Goal: Complete application form

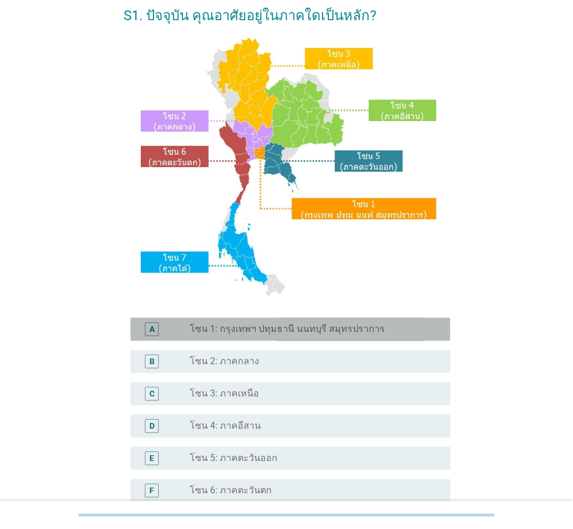
click at [281, 333] on label "โซน 1: กรุงเทพฯ ปทุมธานี นนทบุรี สมุทรปราการ" at bounding box center [287, 329] width 195 height 12
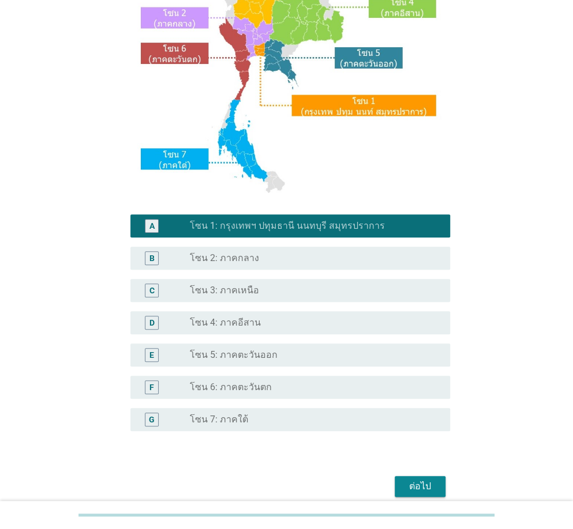
scroll to position [211, 0]
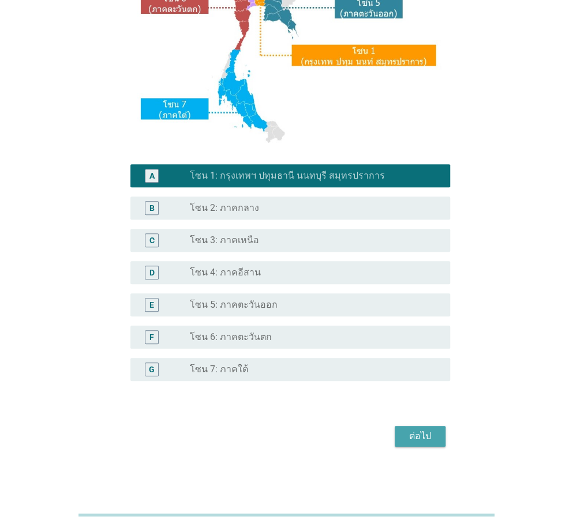
click at [434, 439] on div "ต่อไป" at bounding box center [420, 437] width 32 height 14
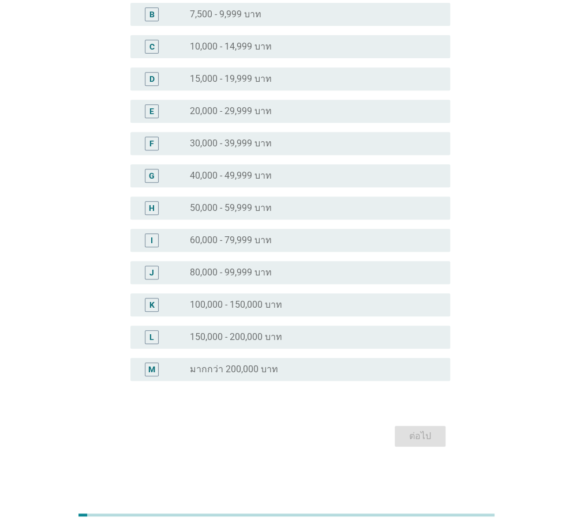
scroll to position [152, 0]
click at [261, 138] on label "30,000 - 39,999 บาท" at bounding box center [231, 144] width 82 height 12
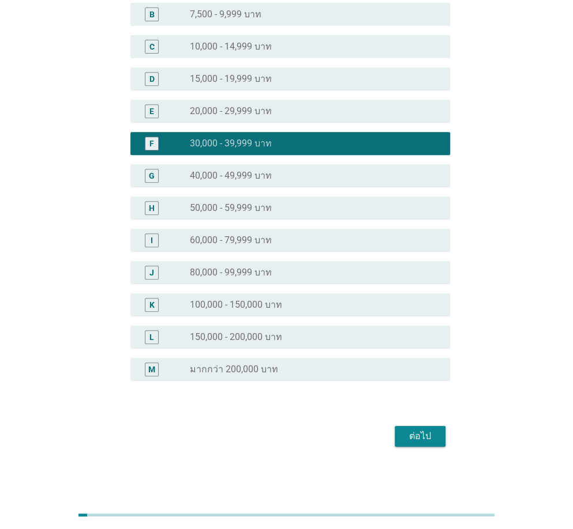
click at [417, 439] on div "ต่อไป" at bounding box center [420, 437] width 32 height 14
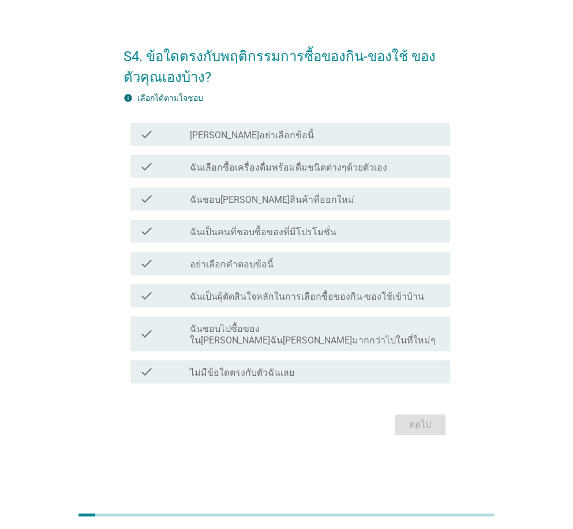
scroll to position [0, 0]
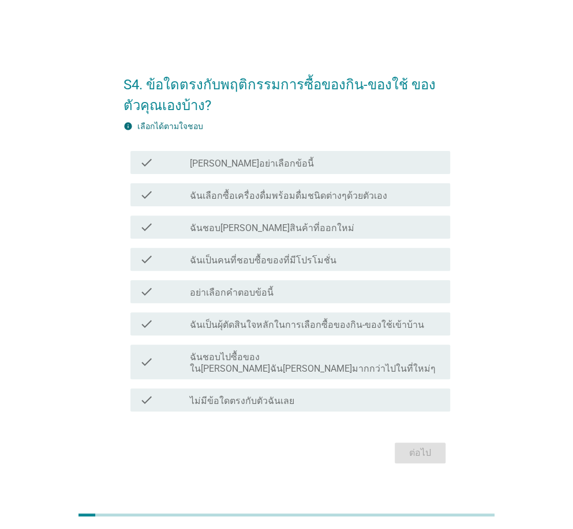
click at [266, 168] on div "check_box_outline_blank [PERSON_NAME]อย่าเลือกข้อนี้" at bounding box center [315, 163] width 251 height 14
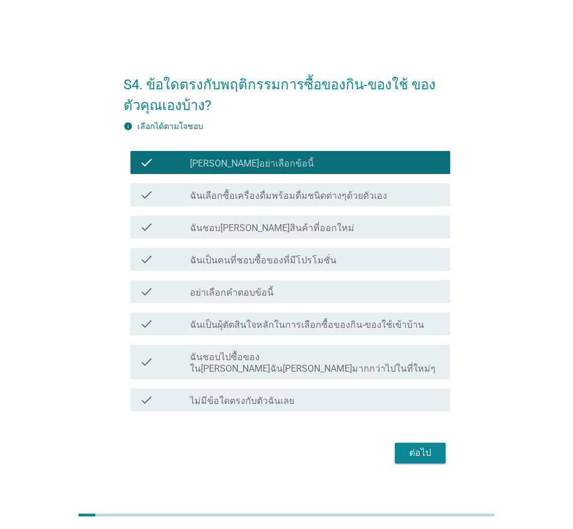
click at [266, 168] on div "check_box_outline_blank [PERSON_NAME]อย่าเลือกข้อนี้" at bounding box center [315, 163] width 251 height 14
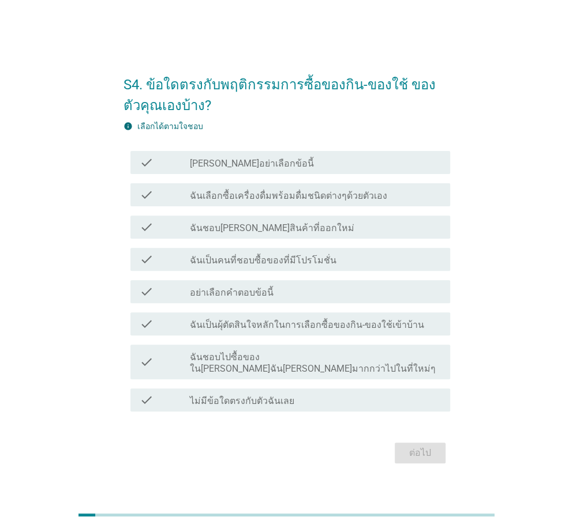
click at [266, 202] on label "ฉันเลือกซื้อเครื่องดื่มพร้อมดื่มชนิดต่างๆด้วยตัวเอง" at bounding box center [288, 196] width 197 height 12
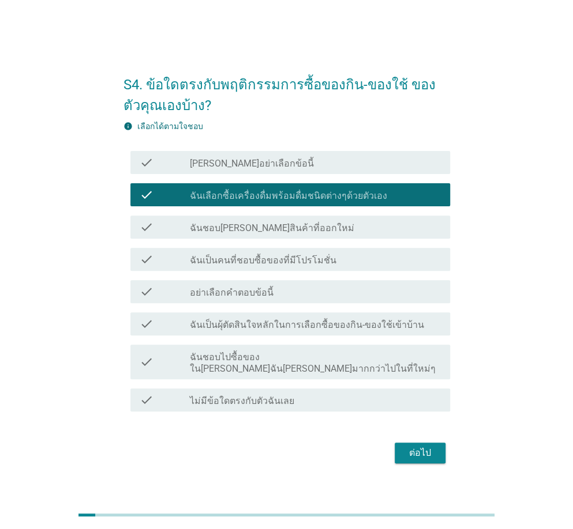
click at [271, 229] on label "ฉันชอบ[PERSON_NAME]สินค้าที่ออกใหม่" at bounding box center [272, 229] width 164 height 12
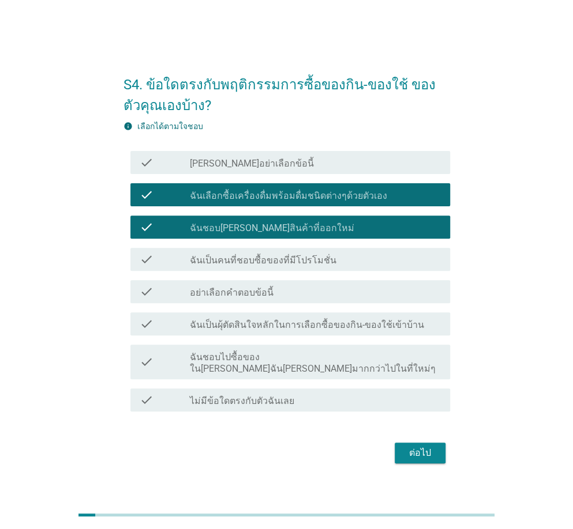
click at [280, 266] on label "ฉันเป็นคนที่ชอบซื้อของที่มีโปรโมชั่น" at bounding box center [263, 261] width 146 height 12
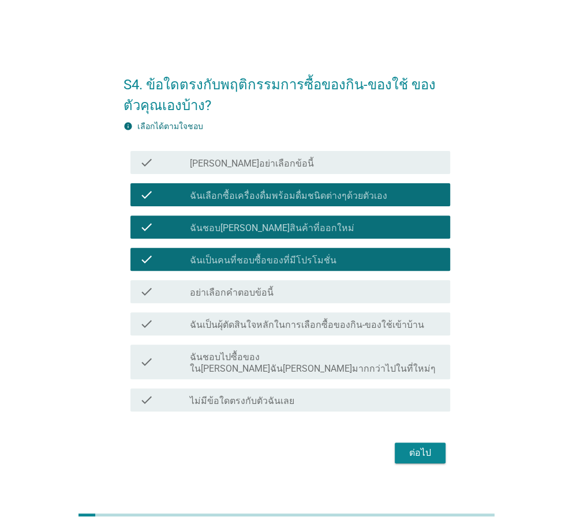
click at [294, 336] on div "check check_box_outline_blank ฉันเป็นผุ้ตัดสินใจหลักในการเลือกซื้อของกิน-ของใช้…" at bounding box center [289, 323] width 319 height 23
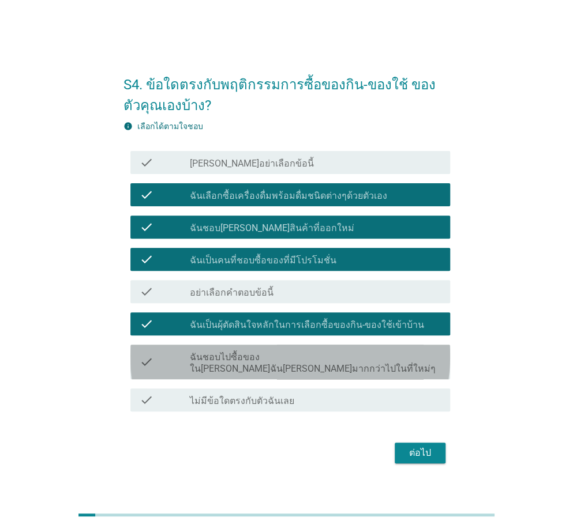
click at [299, 362] on label "ฉันชอบไปซื้อของใน[PERSON_NAME]ฉัน[PERSON_NAME]มากกว่าไปในที่ใหม่ๆ" at bounding box center [315, 363] width 251 height 23
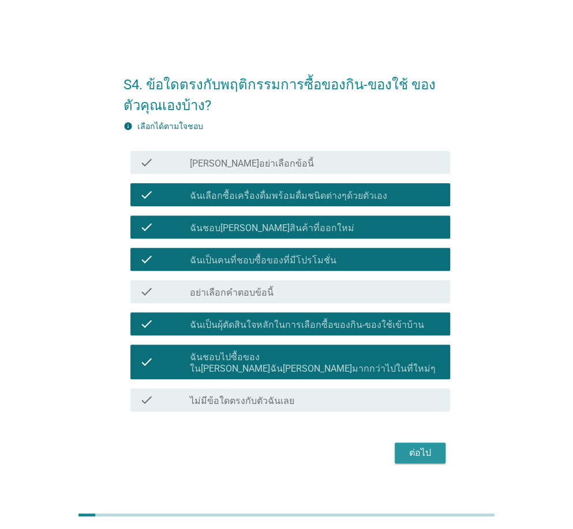
click at [421, 447] on div "ต่อไป" at bounding box center [420, 453] width 32 height 14
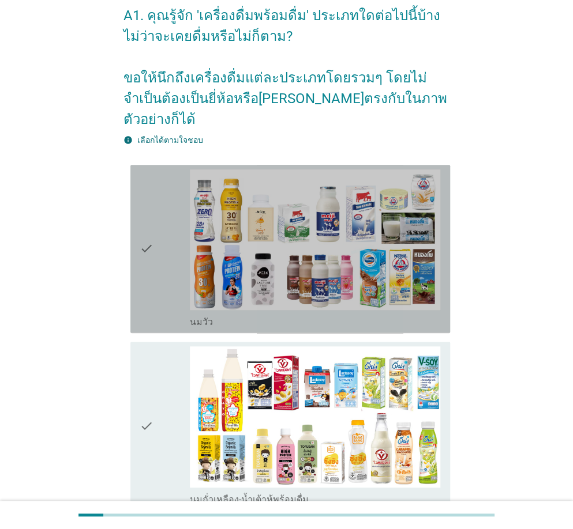
click at [144, 236] on icon "check" at bounding box center [147, 249] width 14 height 159
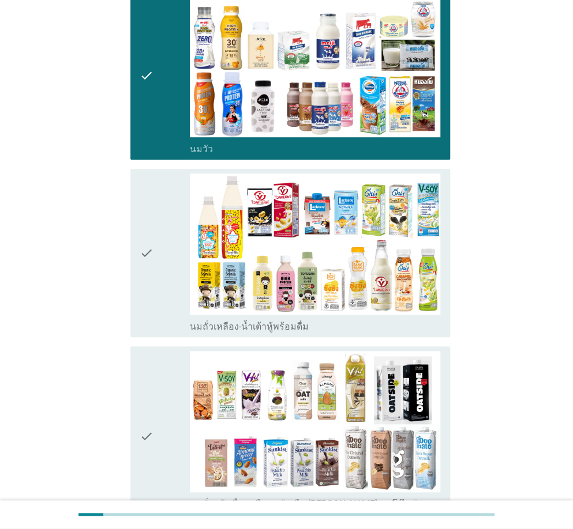
click at [146, 361] on icon "check" at bounding box center [147, 436] width 14 height 171
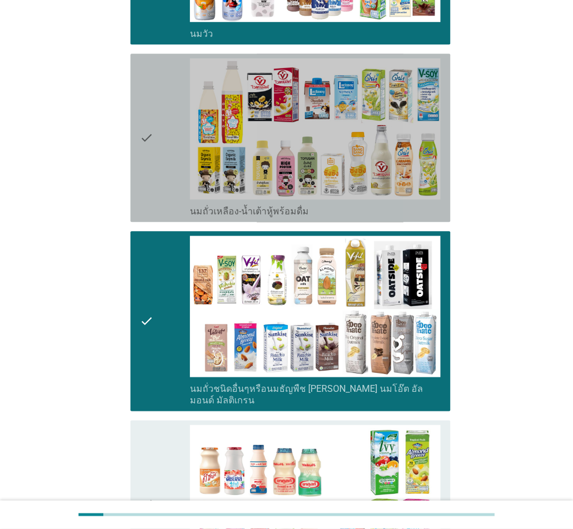
click at [158, 112] on div "check" at bounding box center [165, 137] width 50 height 159
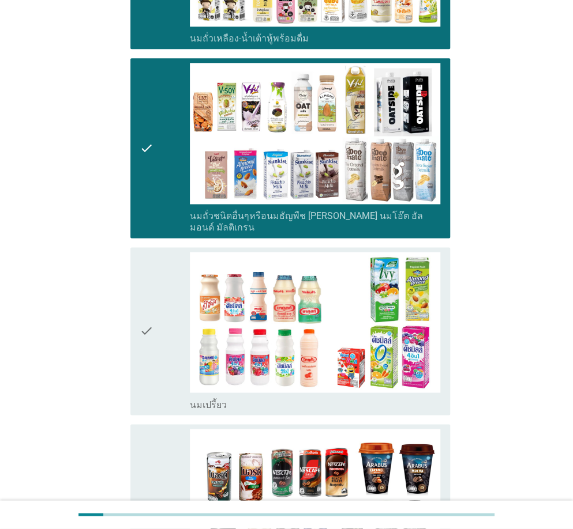
click at [172, 341] on div "check" at bounding box center [165, 331] width 50 height 159
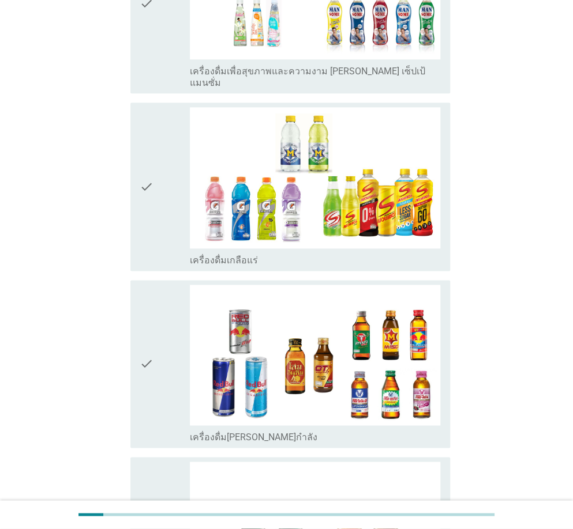
scroll to position [2310, 0]
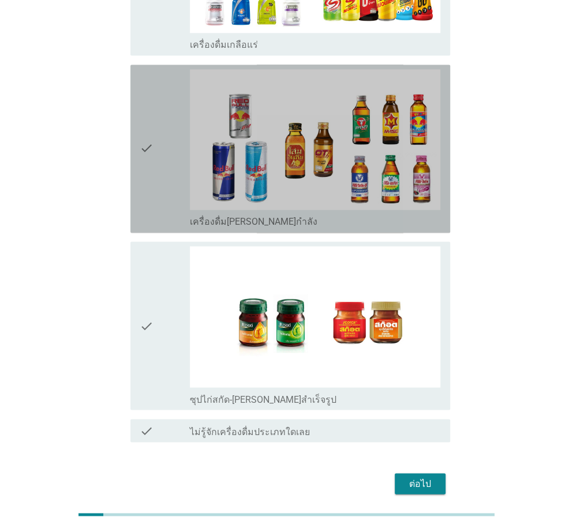
click at [171, 130] on div "check" at bounding box center [165, 148] width 50 height 159
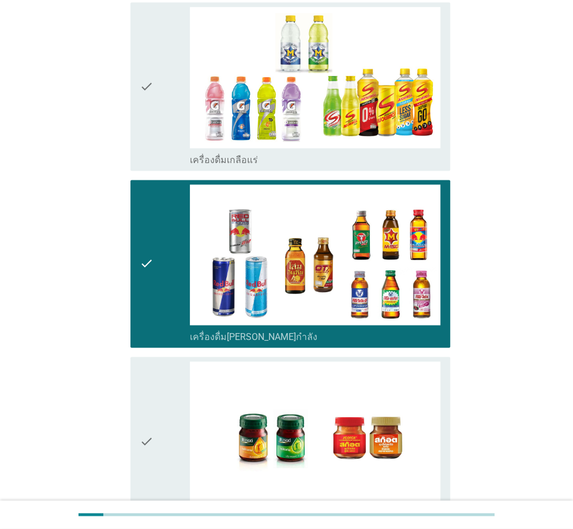
click at [155, 78] on div "check" at bounding box center [165, 86] width 50 height 159
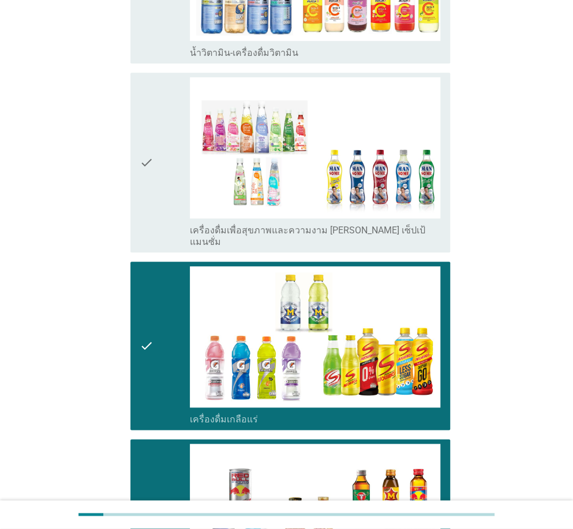
scroll to position [1848, 0]
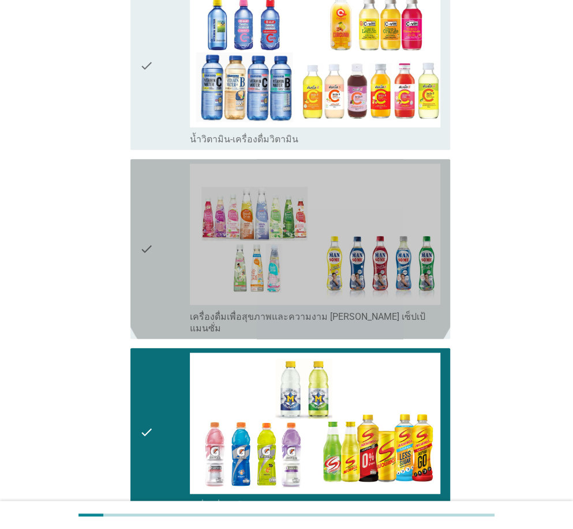
click at [144, 225] on icon "check" at bounding box center [147, 249] width 14 height 171
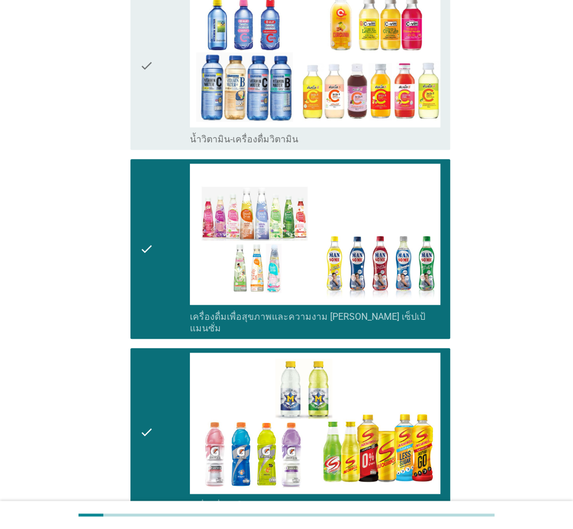
click at [138, 56] on div "check check_box_outline_blank น้ำวิตามิน-เครื่องดื่มวิตามิน" at bounding box center [289, 66] width 319 height 168
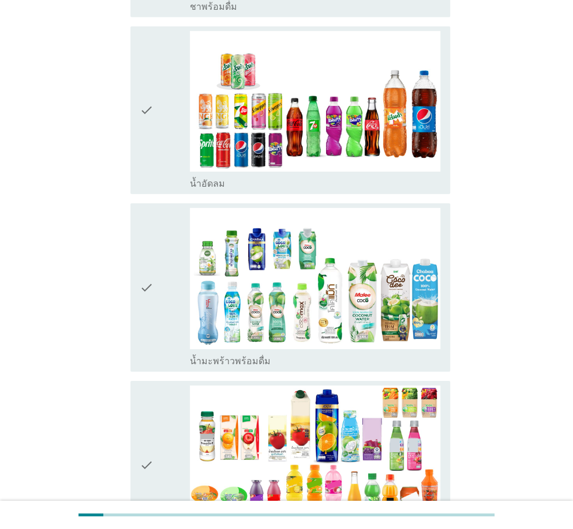
click at [157, 256] on div "check" at bounding box center [165, 287] width 50 height 159
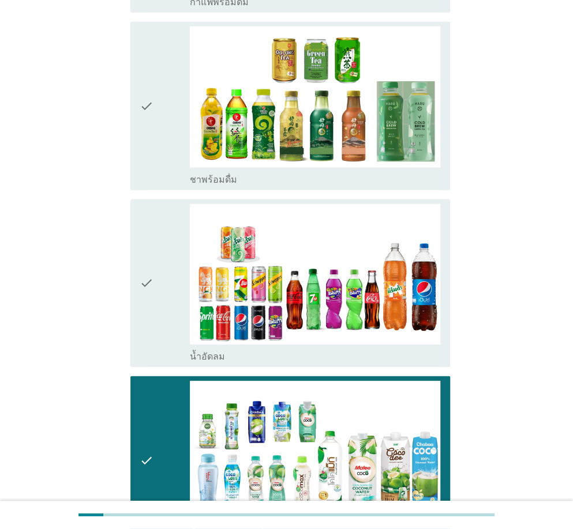
click at [152, 269] on icon "check" at bounding box center [147, 283] width 14 height 159
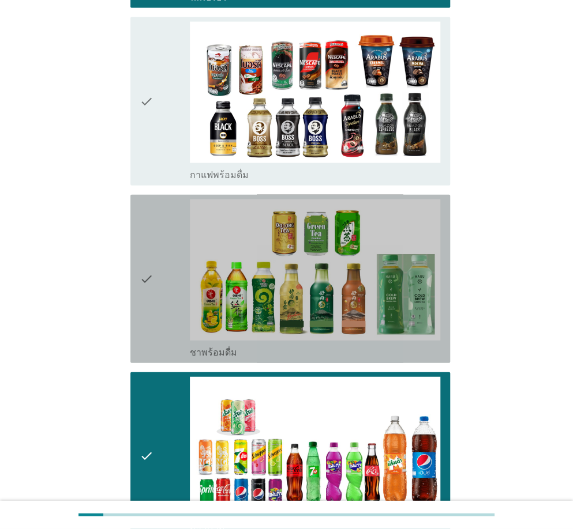
click at [154, 247] on div "check" at bounding box center [165, 278] width 50 height 159
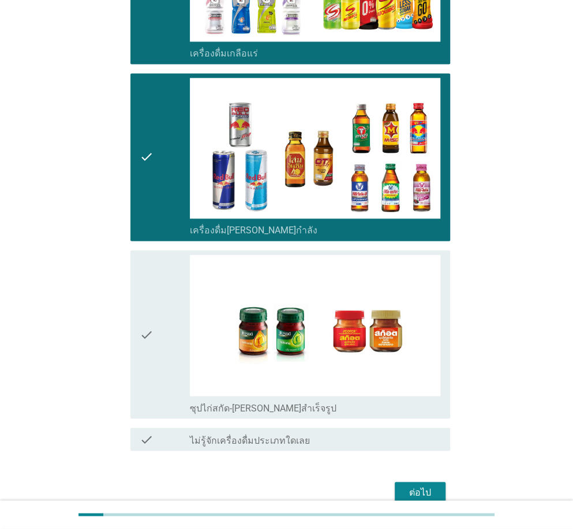
scroll to position [2310, 0]
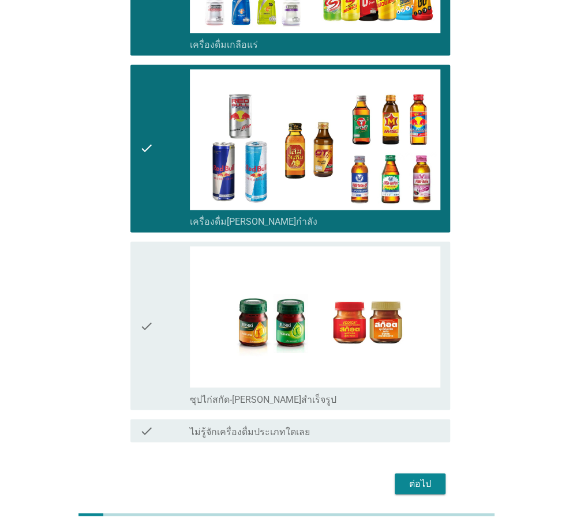
click at [431, 477] on div "ต่อไป" at bounding box center [420, 484] width 32 height 14
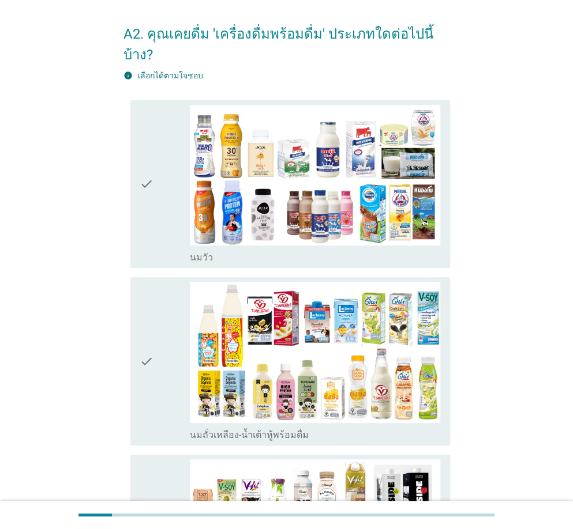
scroll to position [58, 0]
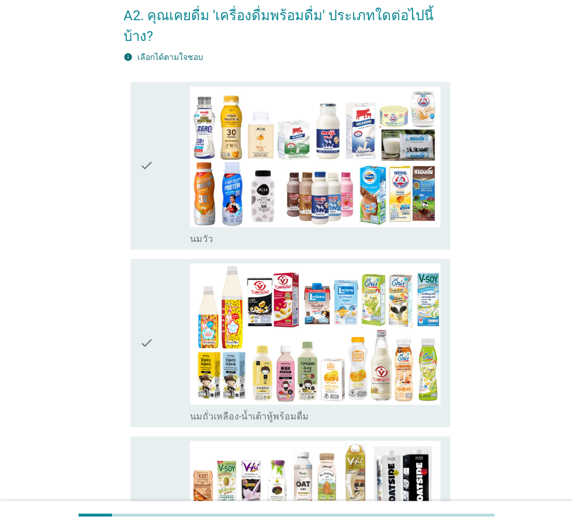
click at [149, 183] on icon "check" at bounding box center [147, 165] width 14 height 159
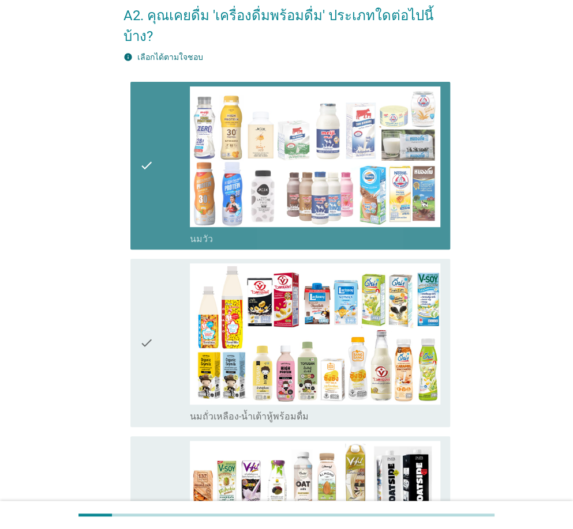
click at [140, 302] on div "check check_box_outline_blank นมถั่วเหลือง-น้ำเต้าหู้พร้อมดื่ม" at bounding box center [289, 343] width 319 height 168
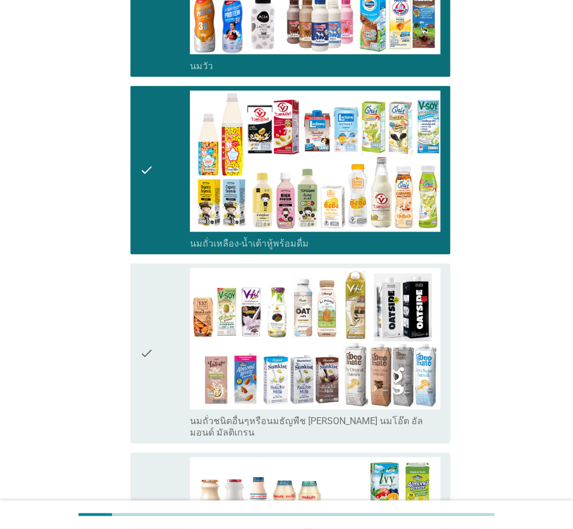
click at [152, 274] on icon "check" at bounding box center [147, 353] width 14 height 171
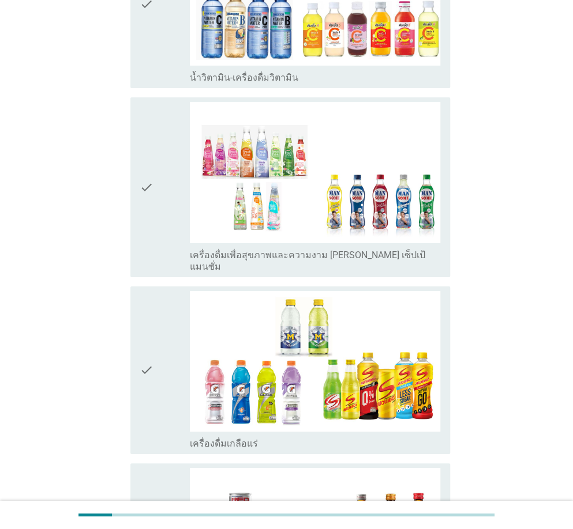
scroll to position [1499, 0]
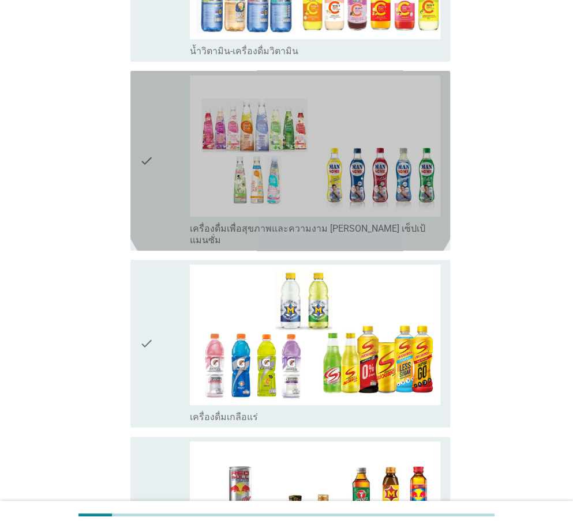
click at [170, 125] on div "check" at bounding box center [165, 161] width 50 height 171
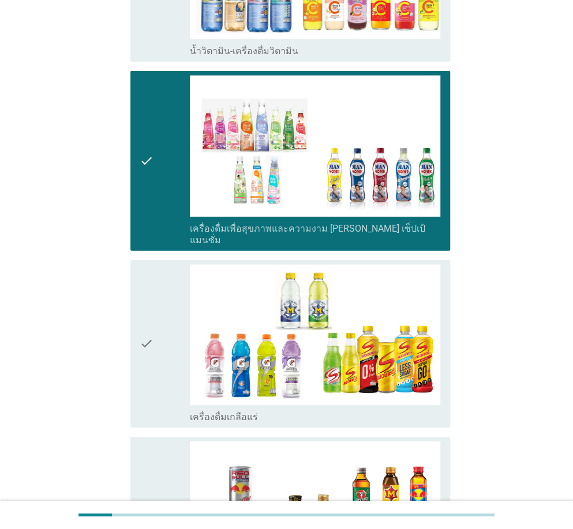
click at [167, 273] on div "check" at bounding box center [165, 344] width 50 height 159
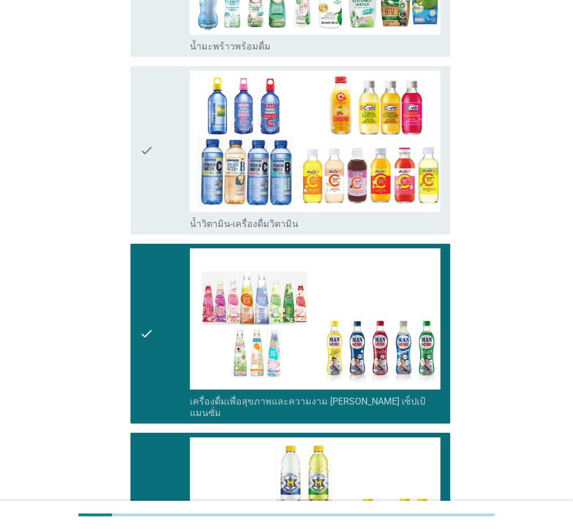
click at [149, 153] on icon "check" at bounding box center [147, 150] width 14 height 159
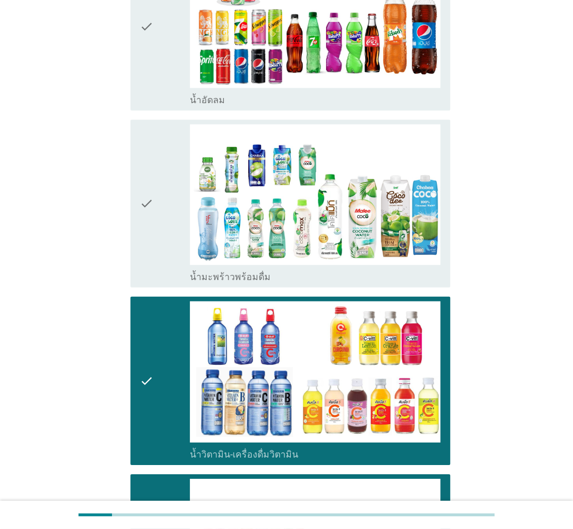
click at [163, 164] on div "check" at bounding box center [165, 204] width 50 height 159
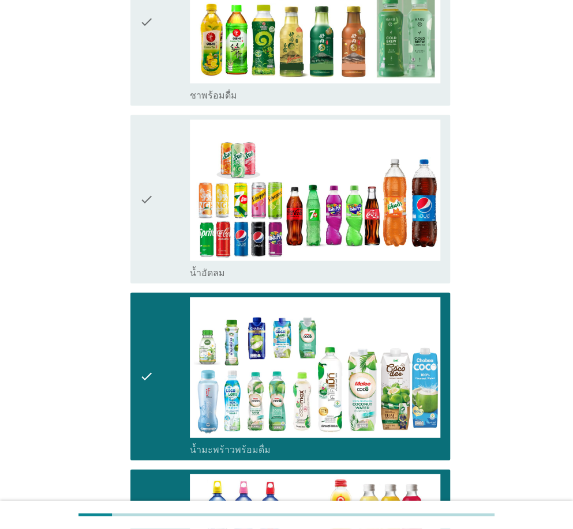
click at [168, 180] on div "check" at bounding box center [165, 199] width 50 height 159
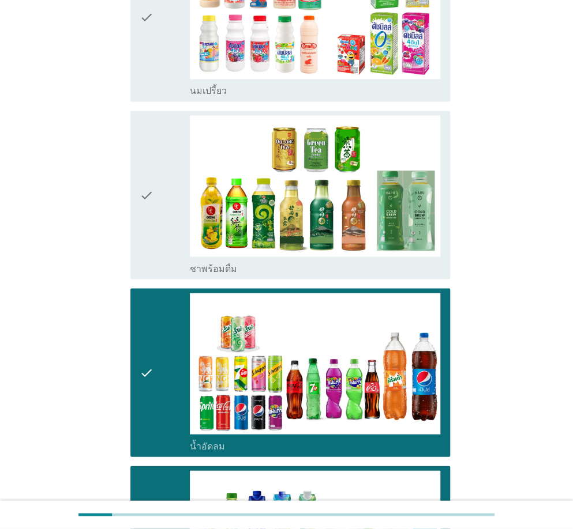
click at [167, 187] on div "check" at bounding box center [165, 194] width 50 height 159
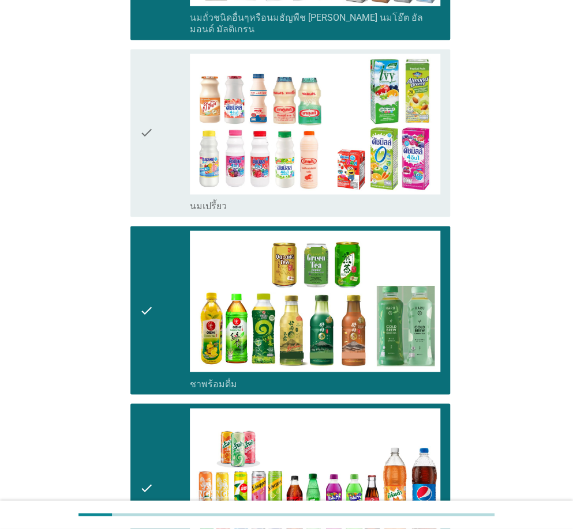
click at [165, 149] on div "check" at bounding box center [165, 133] width 50 height 159
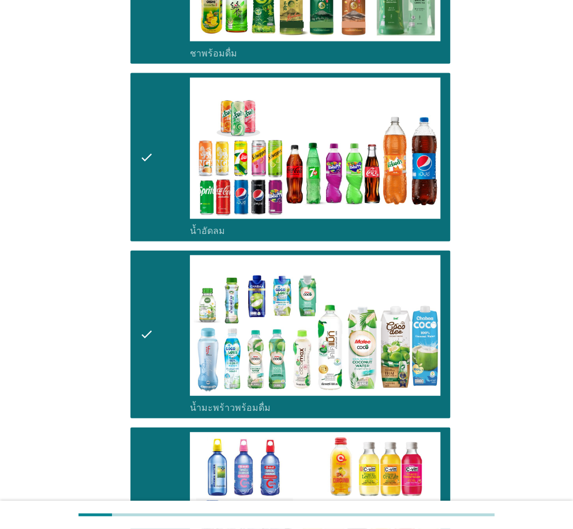
scroll to position [1695, 0]
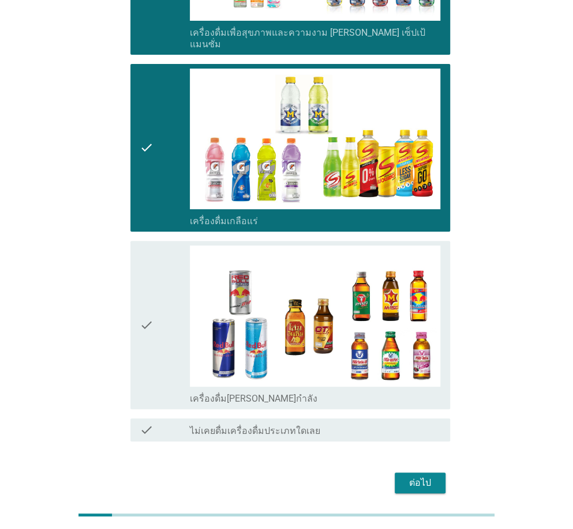
click at [166, 261] on div "check" at bounding box center [165, 325] width 50 height 159
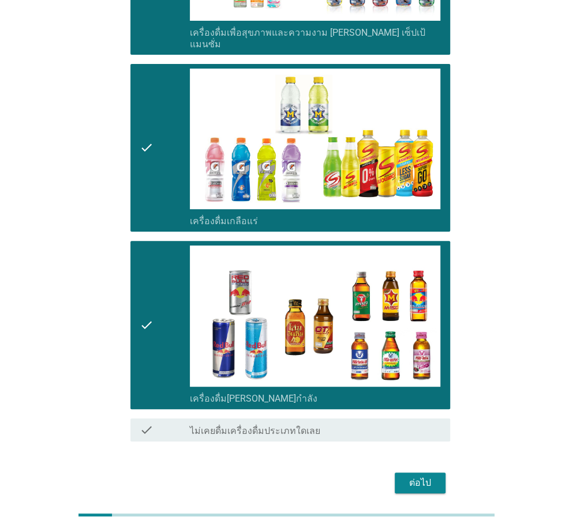
click at [405, 476] on div "ต่อไป" at bounding box center [420, 483] width 32 height 14
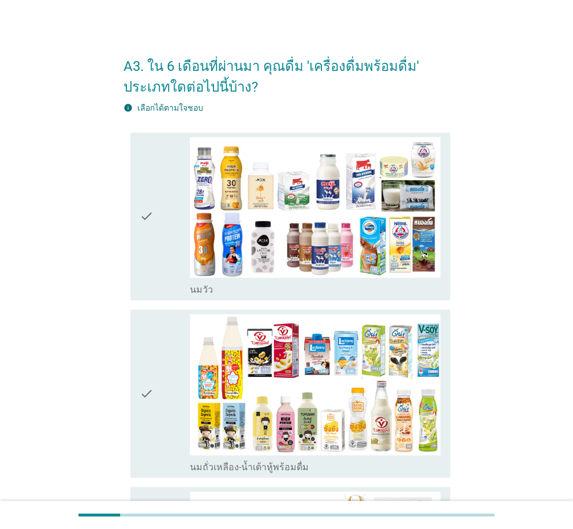
scroll to position [0, 0]
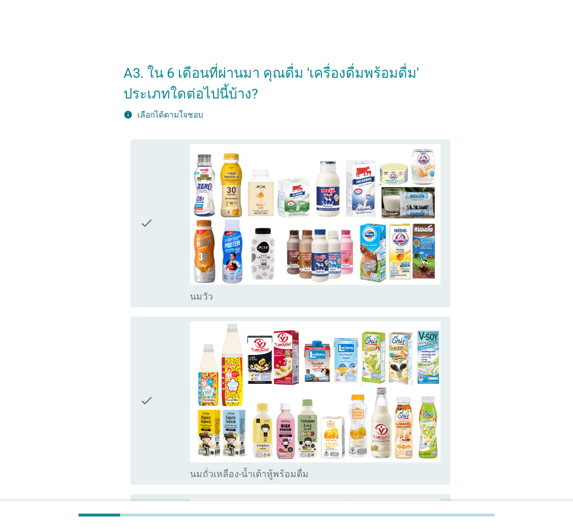
click at [145, 247] on icon "check" at bounding box center [147, 223] width 14 height 159
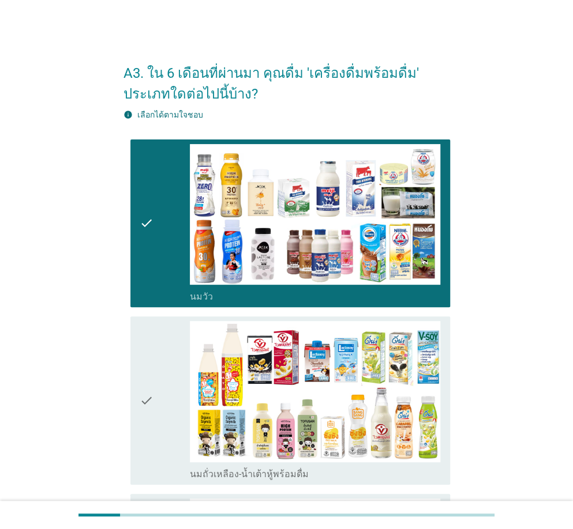
click at [157, 353] on div "check" at bounding box center [165, 400] width 50 height 159
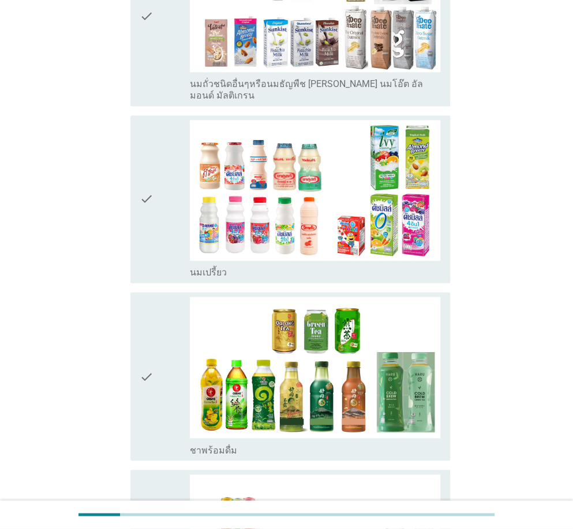
scroll to position [634, 0]
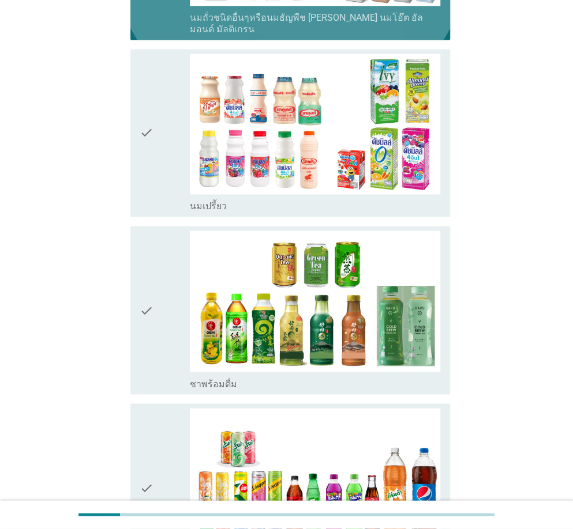
click at [152, 100] on icon "check" at bounding box center [147, 133] width 14 height 159
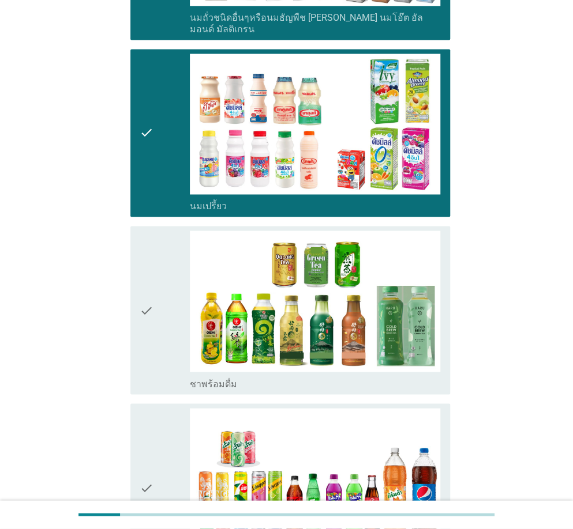
click at [160, 275] on div "check" at bounding box center [165, 310] width 50 height 159
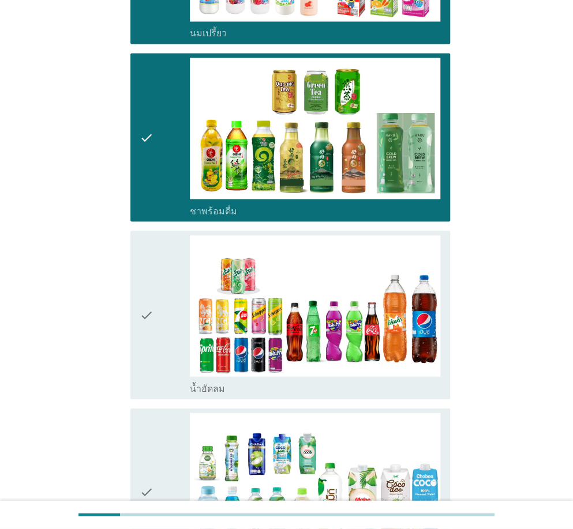
click at [168, 268] on div "check" at bounding box center [165, 314] width 50 height 159
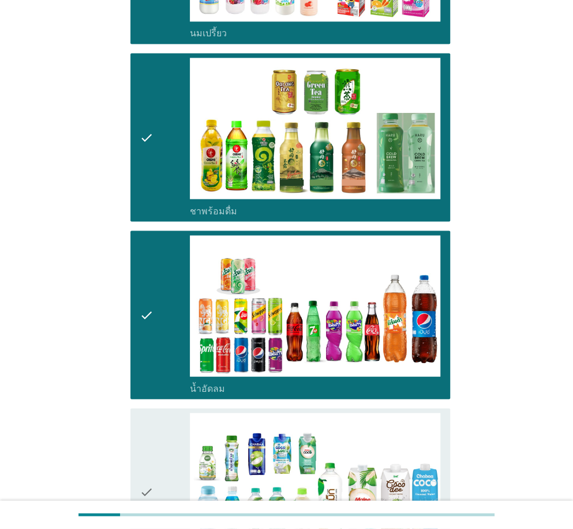
click at [151, 437] on icon "check" at bounding box center [147, 492] width 14 height 159
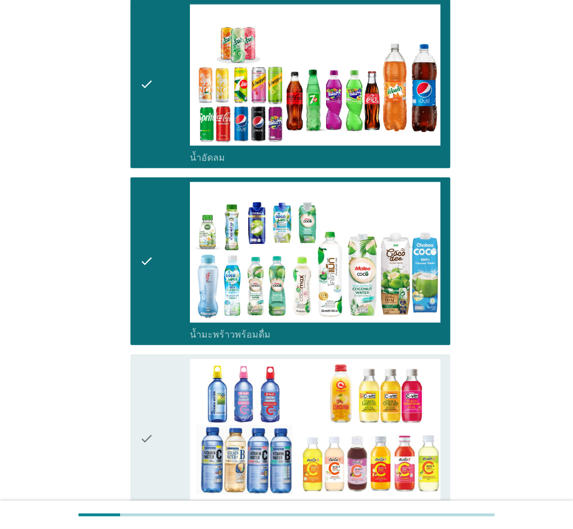
click at [161, 390] on div "check" at bounding box center [165, 438] width 50 height 159
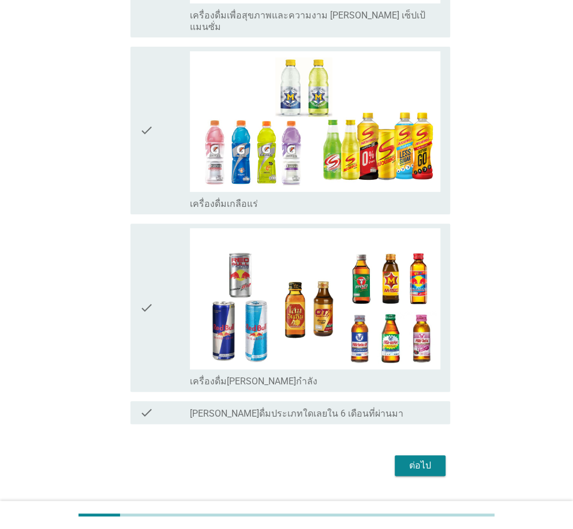
scroll to position [1716, 0]
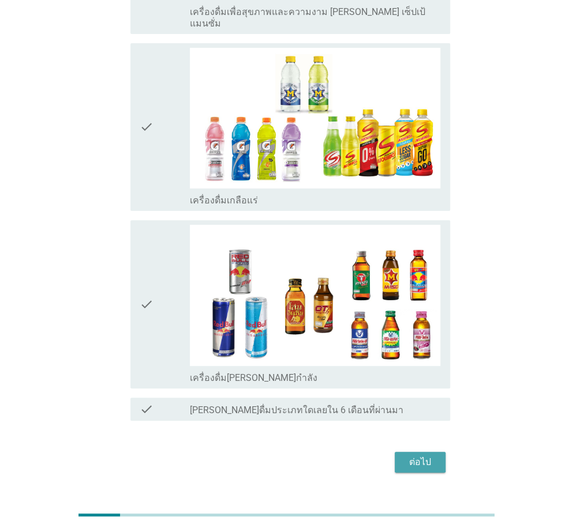
click at [405, 455] on div "ต่อไป" at bounding box center [420, 462] width 32 height 14
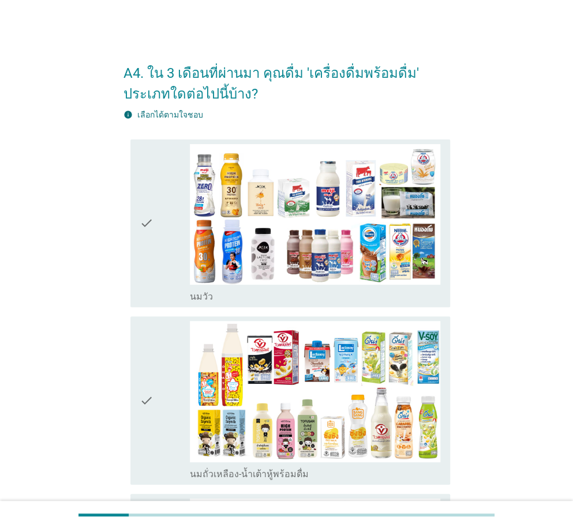
click at [161, 232] on div "check" at bounding box center [165, 223] width 50 height 159
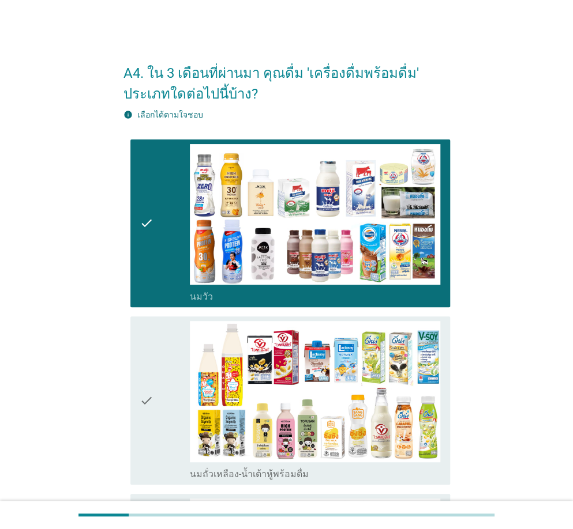
click at [169, 390] on div "check" at bounding box center [165, 400] width 50 height 159
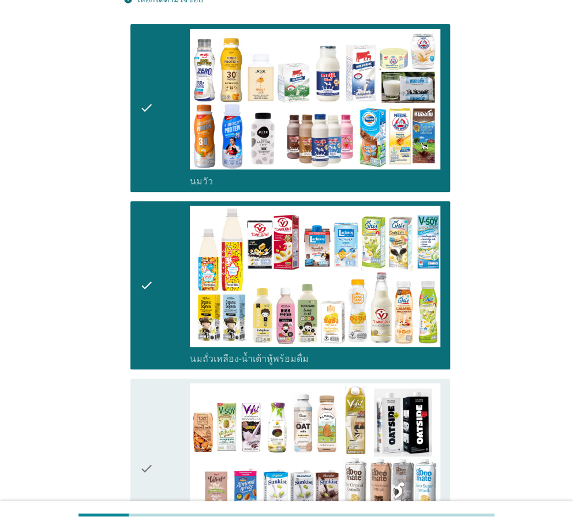
click at [137, 404] on div "check check_box_outline_blank นมถั่วชนิดอื่นๆหรือนมธัญพืช [PERSON_NAME] นมโอ๊ต …" at bounding box center [289, 469] width 319 height 180
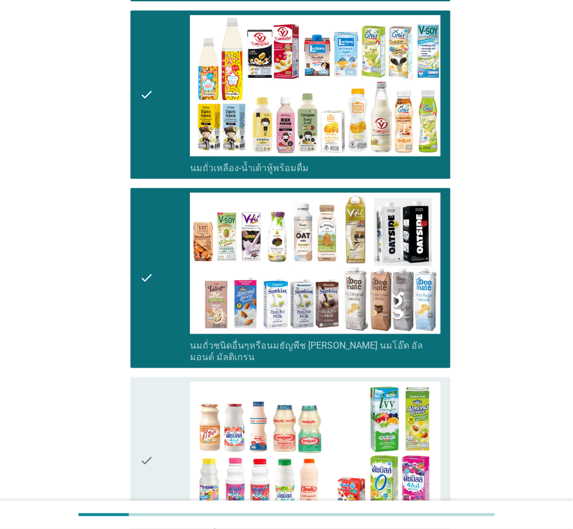
scroll to position [288, 0]
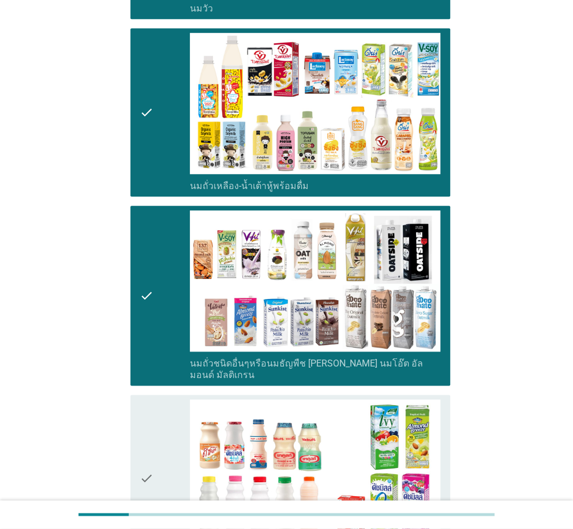
click at [156, 269] on div "check" at bounding box center [165, 295] width 50 height 171
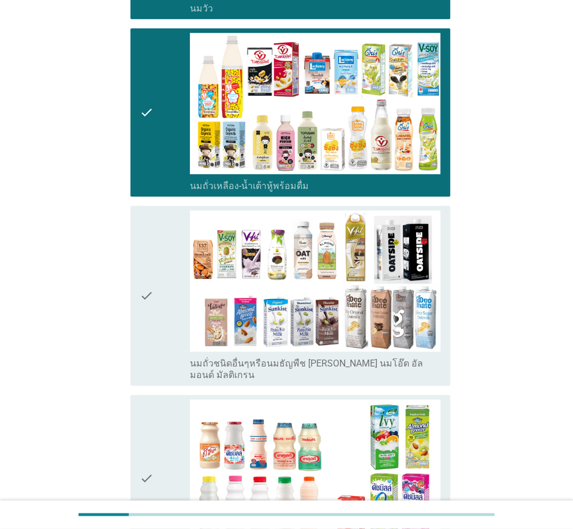
click at [170, 336] on div "check" at bounding box center [165, 295] width 50 height 171
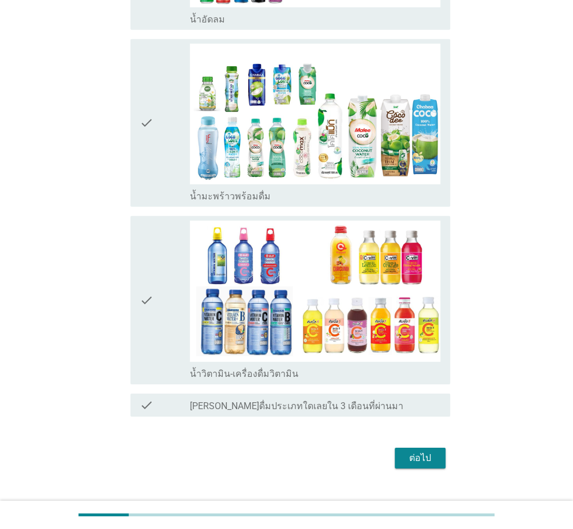
scroll to position [1184, 0]
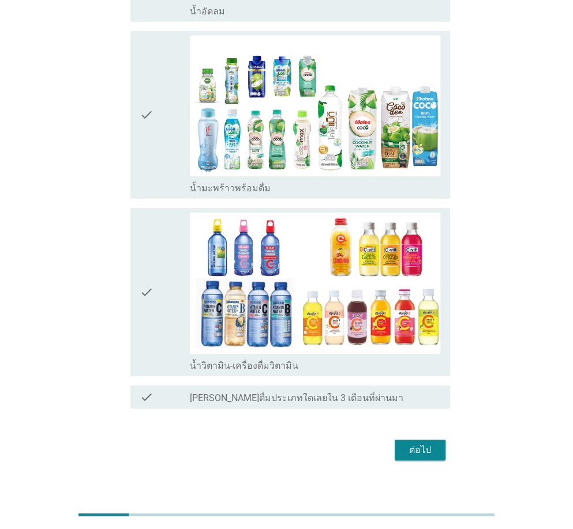
click at [159, 257] on div "check" at bounding box center [165, 292] width 50 height 159
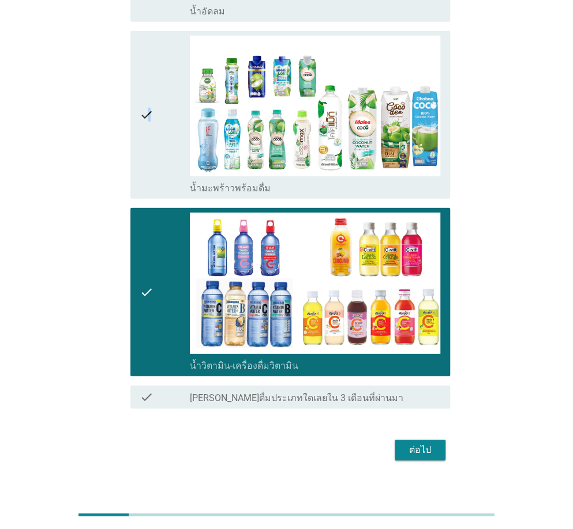
drag, startPoint x: 149, startPoint y: 91, endPoint x: 146, endPoint y: 99, distance: 8.4
click at [149, 91] on icon "check" at bounding box center [147, 115] width 14 height 159
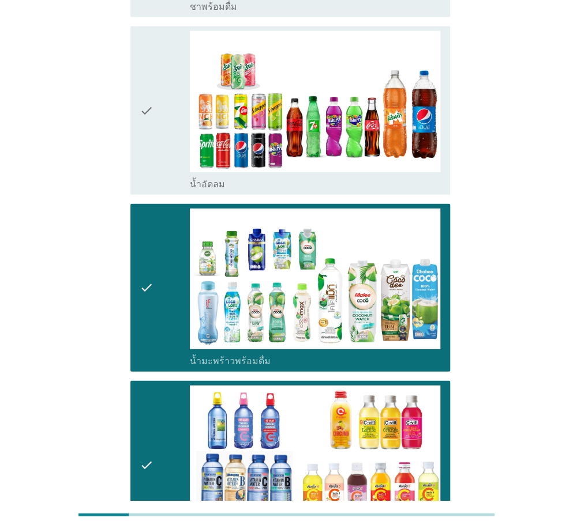
click at [153, 140] on div "check" at bounding box center [165, 110] width 50 height 159
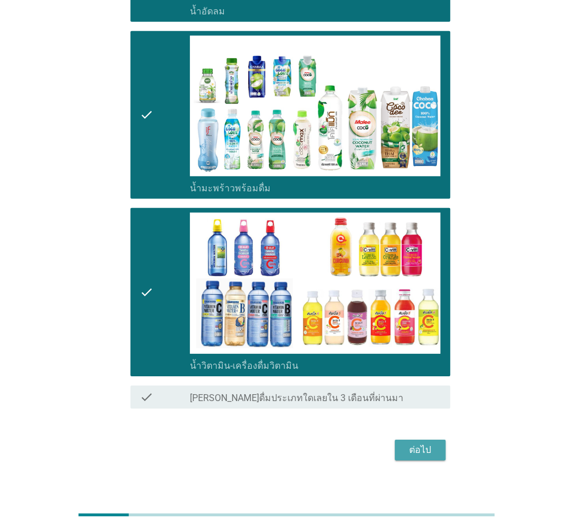
click at [405, 443] on div "ต่อไป" at bounding box center [420, 450] width 32 height 14
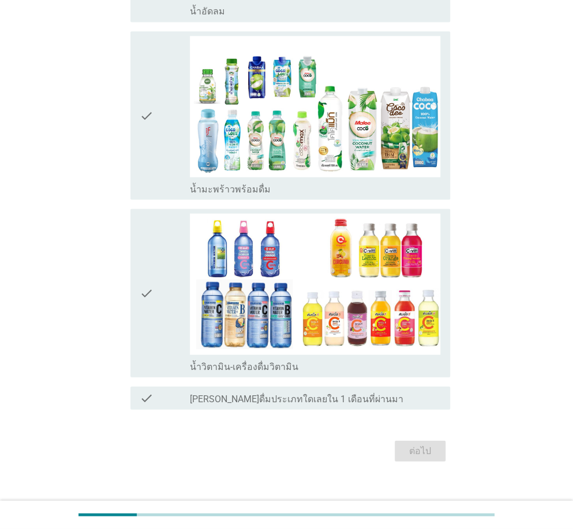
scroll to position [830, 0]
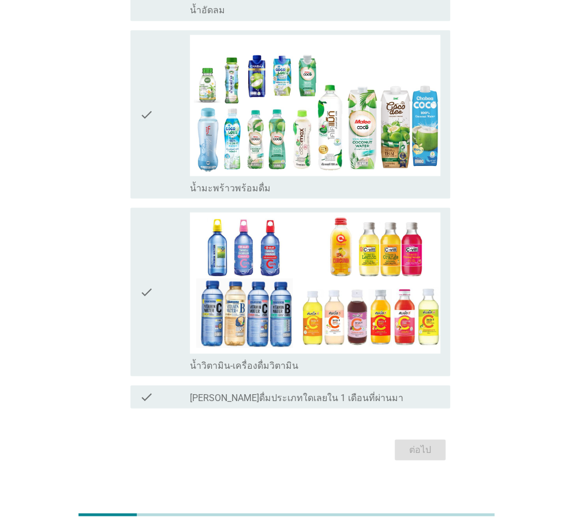
click at [176, 273] on div "check" at bounding box center [165, 291] width 50 height 159
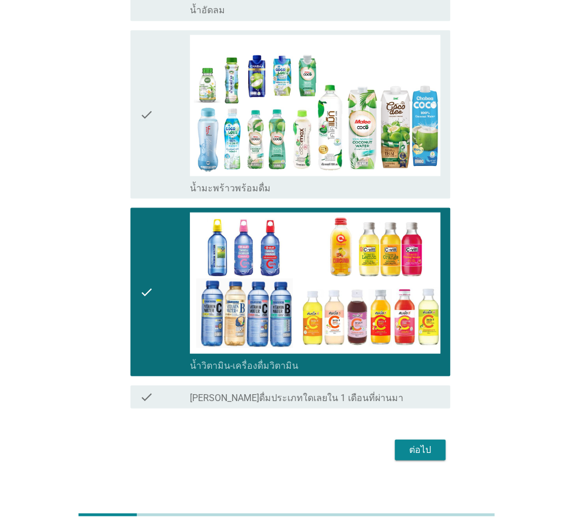
click at [156, 132] on div "check" at bounding box center [165, 114] width 50 height 159
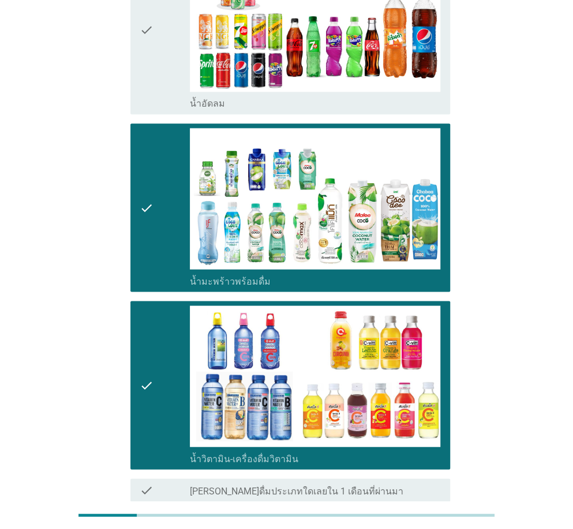
scroll to position [657, 0]
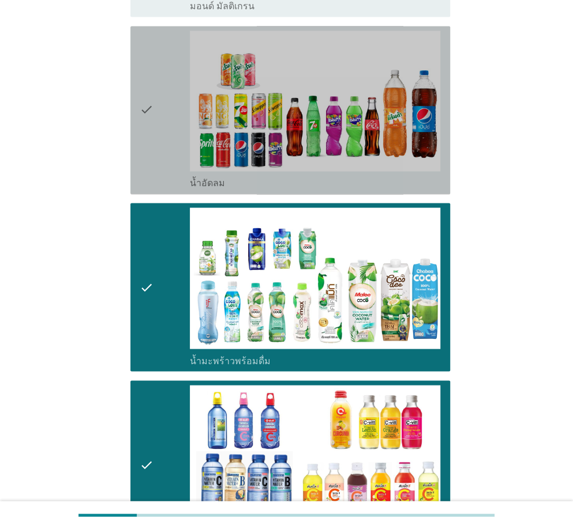
click at [172, 150] on div "check" at bounding box center [165, 110] width 50 height 159
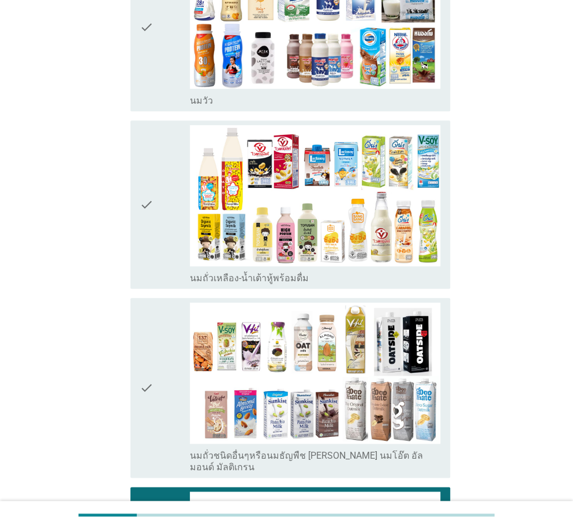
click at [163, 194] on div "check" at bounding box center [165, 204] width 50 height 159
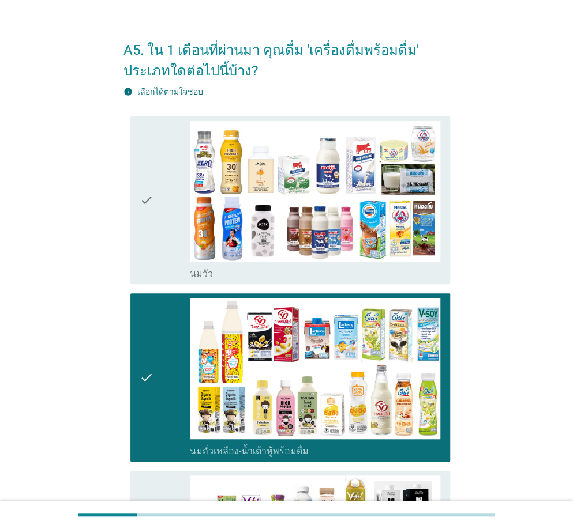
click at [156, 198] on div "check" at bounding box center [165, 200] width 50 height 159
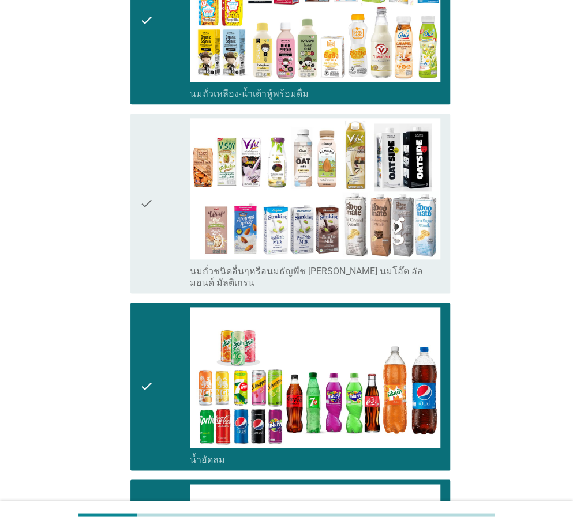
scroll to position [830, 0]
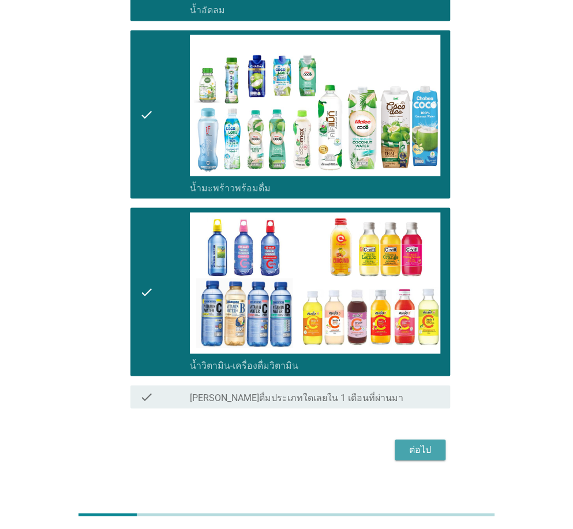
click at [430, 443] on div "ต่อไป" at bounding box center [420, 450] width 32 height 14
